Goal: Information Seeking & Learning: Learn about a topic

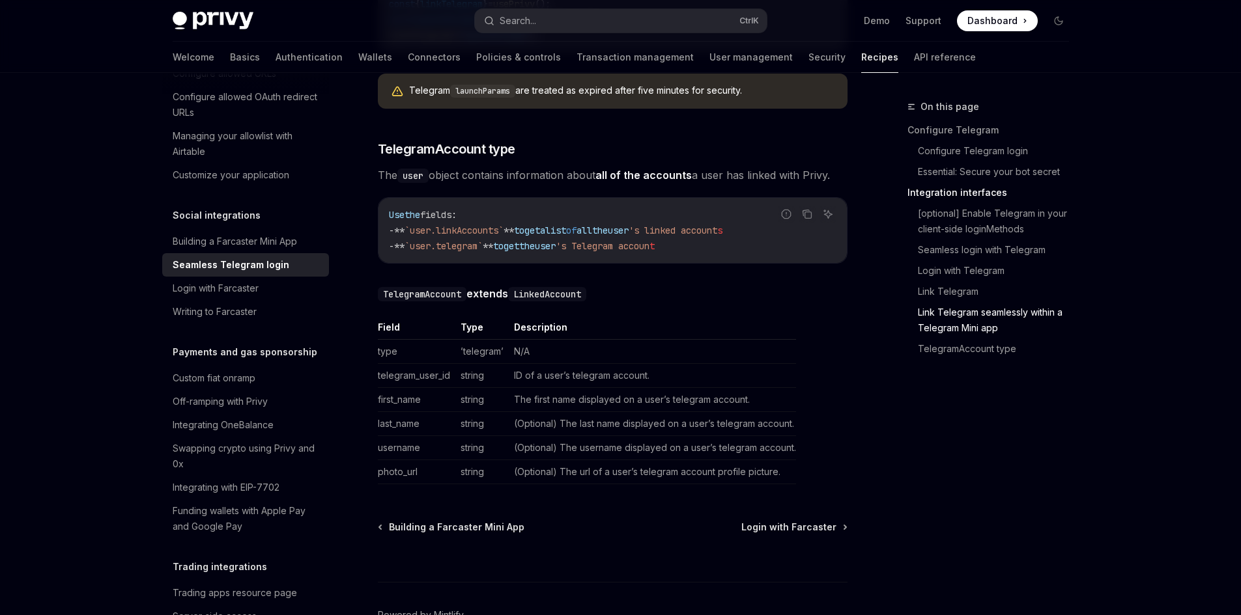
scroll to position [2238, 0]
click at [358, 50] on link "Wallets" at bounding box center [375, 57] width 34 height 31
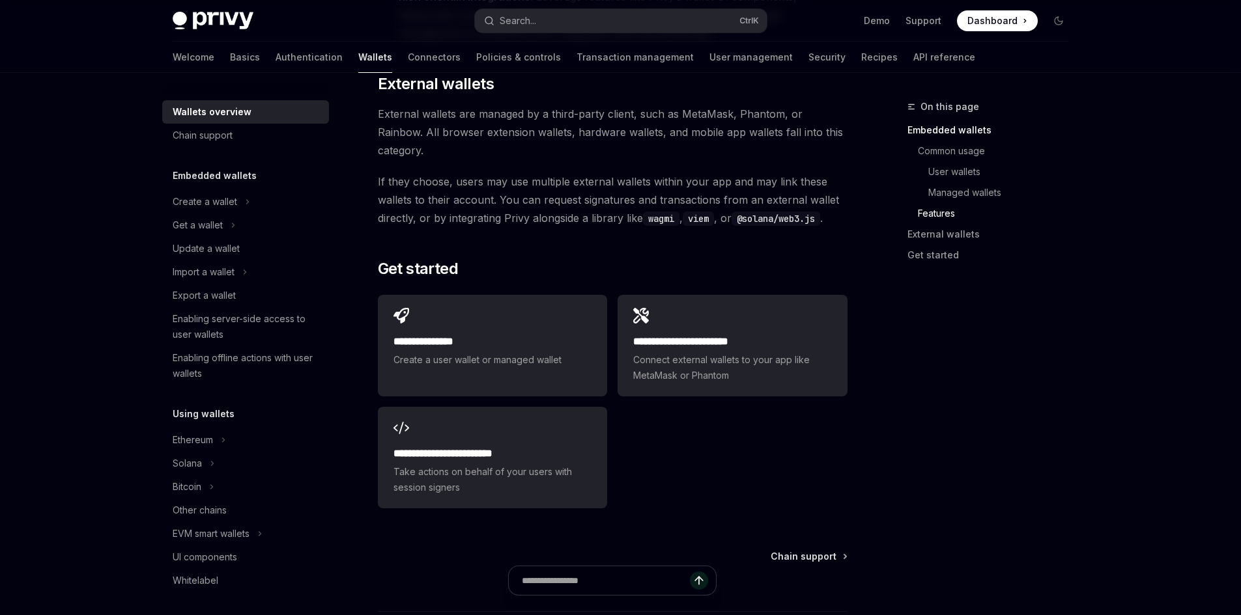
scroll to position [1994, 0]
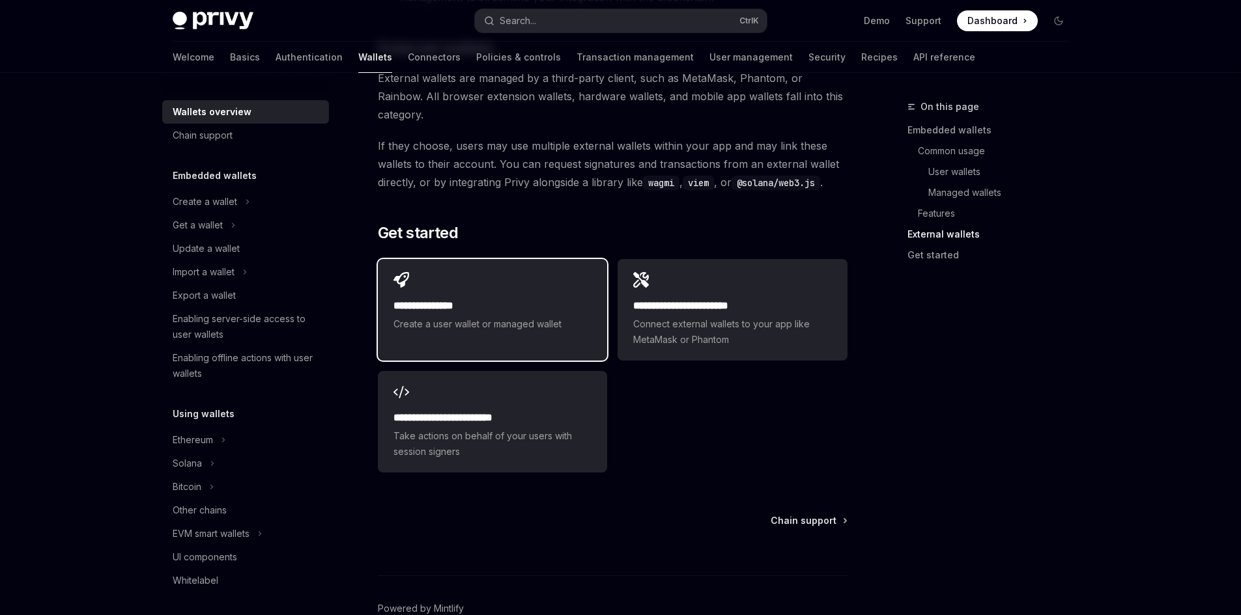
click at [537, 266] on div "**********" at bounding box center [492, 302] width 229 height 86
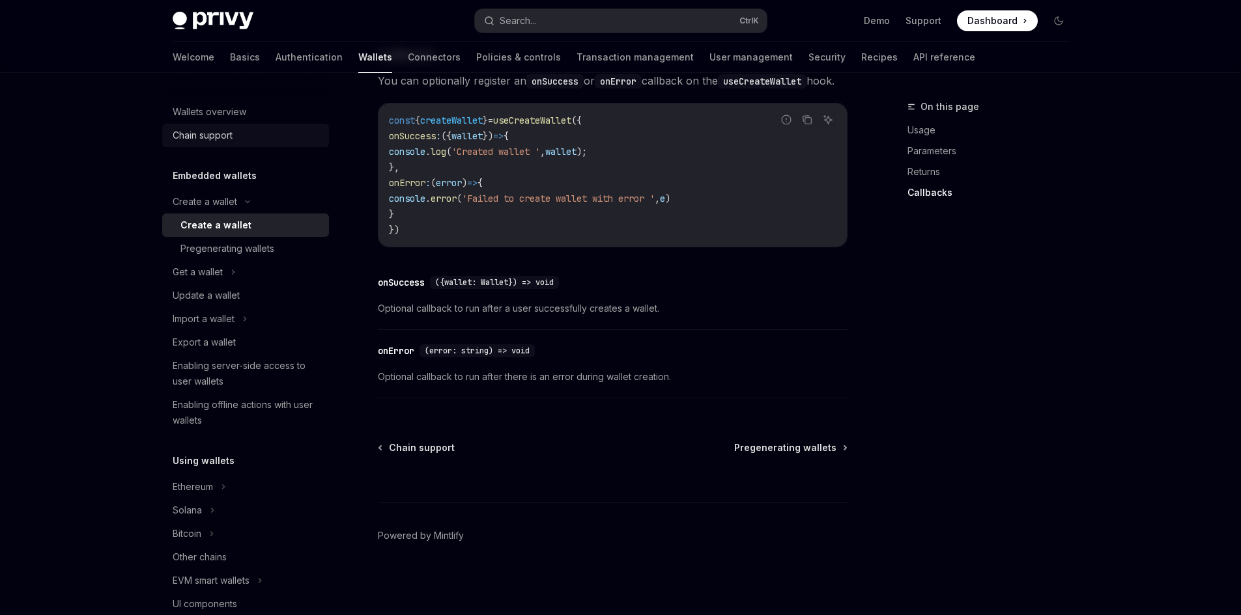
click at [225, 147] on link "Chain support" at bounding box center [245, 135] width 167 height 23
type textarea "*"
